Goal: Task Accomplishment & Management: Manage account settings

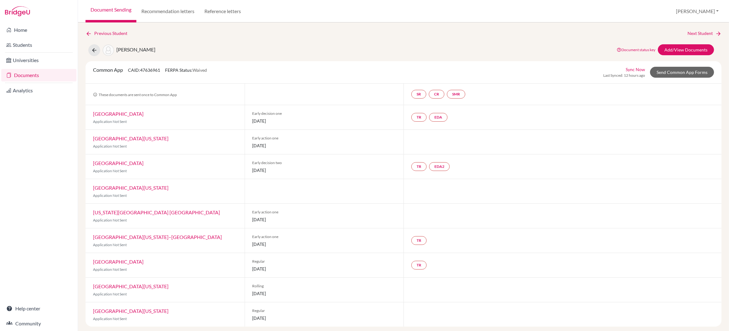
scroll to position [3, 0]
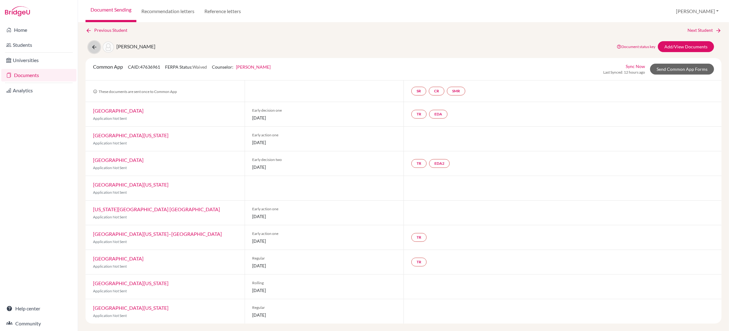
click at [93, 45] on icon at bounding box center [94, 47] width 6 height 6
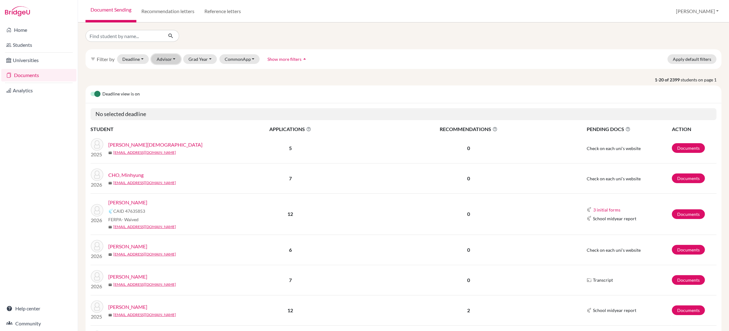
click at [164, 60] on button "Advisor" at bounding box center [166, 59] width 30 height 10
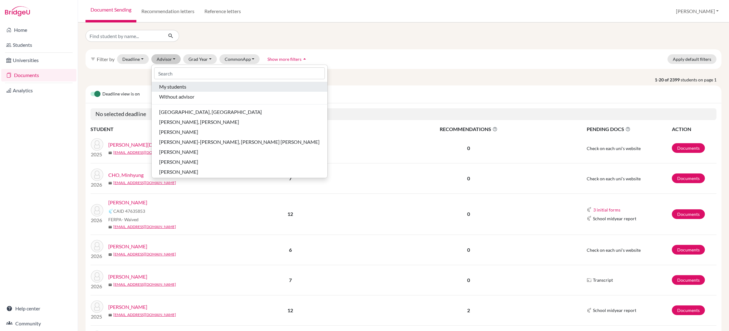
drag, startPoint x: 168, startPoint y: 87, endPoint x: 175, endPoint y: 81, distance: 8.9
click at [168, 87] on span "My students" at bounding box center [172, 86] width 27 height 7
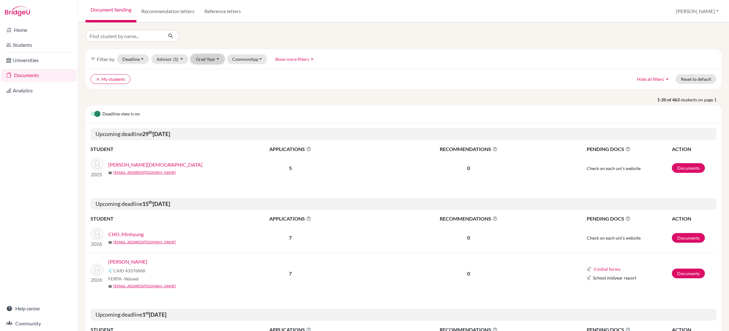
click at [210, 62] on button "Grad Year" at bounding box center [208, 59] width 34 height 10
click at [210, 101] on div "2026" at bounding box center [210, 102] width 22 height 7
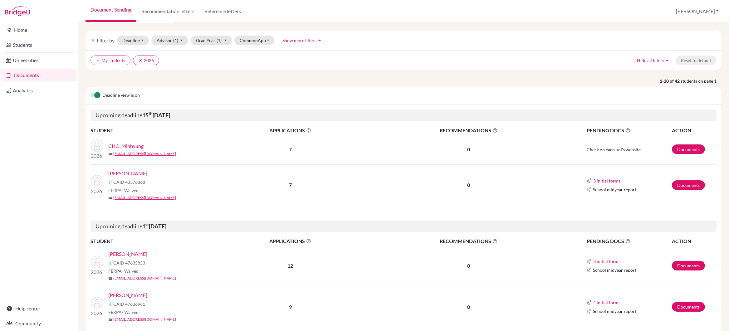
scroll to position [23, 0]
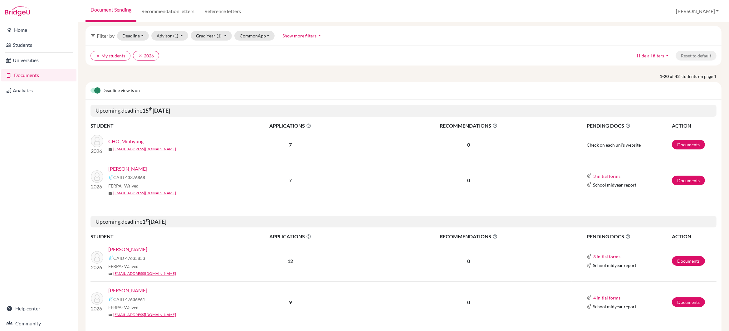
click at [136, 141] on link "CHO, Minhyung" at bounding box center [125, 141] width 35 height 7
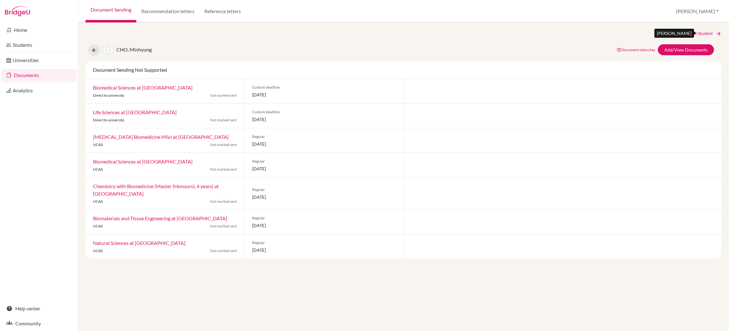
click at [692, 34] on link "Next Student" at bounding box center [705, 33] width 34 height 7
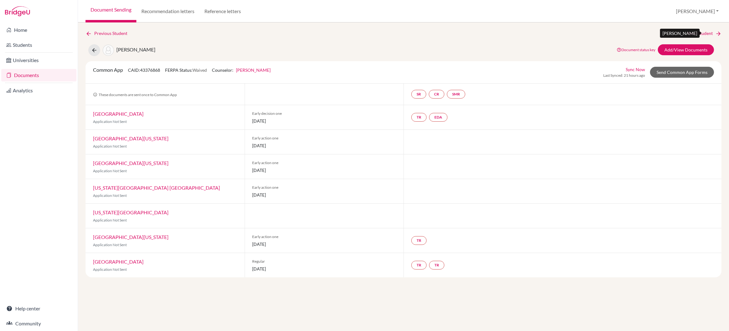
click at [692, 34] on link "Next Student" at bounding box center [705, 33] width 34 height 7
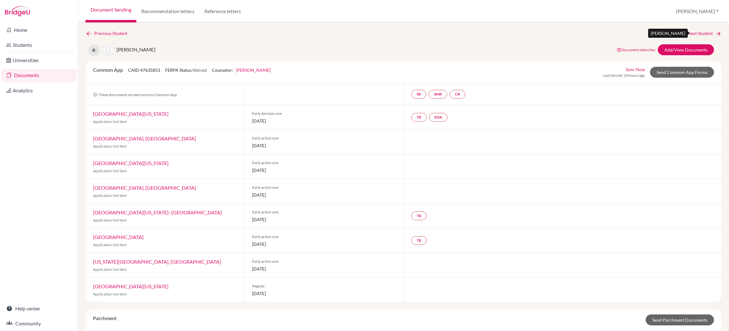
click at [695, 32] on link "Next Student" at bounding box center [705, 33] width 34 height 7
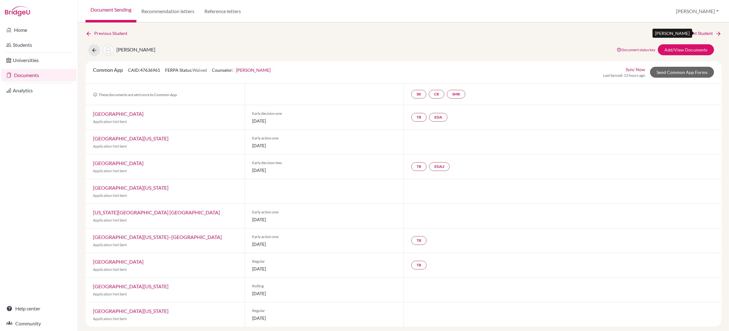
click at [695, 32] on link "Next Student" at bounding box center [705, 33] width 34 height 7
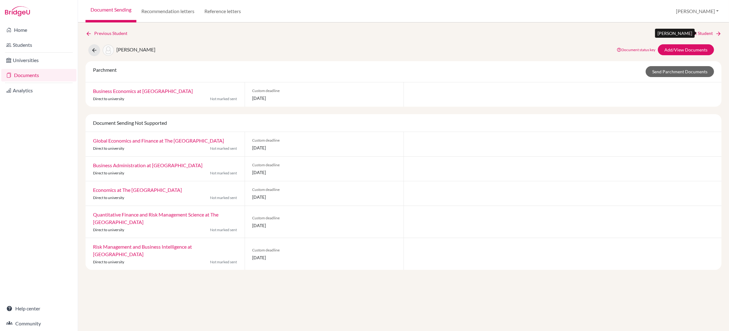
click at [691, 33] on link "Next Student" at bounding box center [705, 33] width 34 height 7
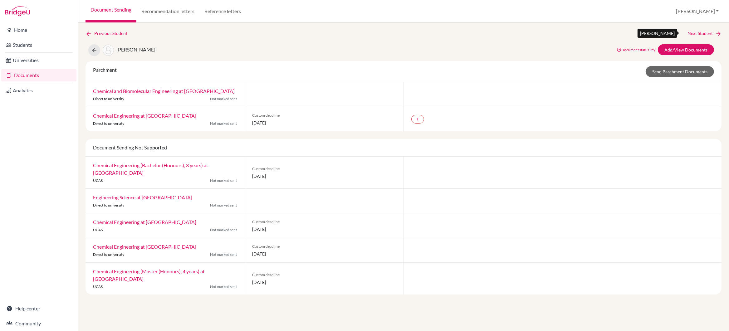
click at [691, 33] on link "Next Student" at bounding box center [705, 33] width 34 height 7
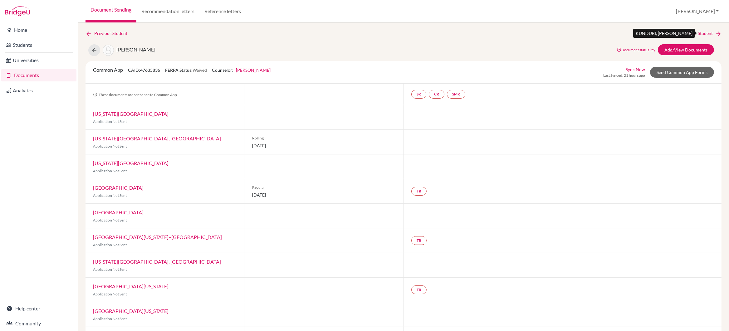
click at [691, 33] on link "Next Student" at bounding box center [705, 33] width 34 height 7
